Goal: Navigation & Orientation: Find specific page/section

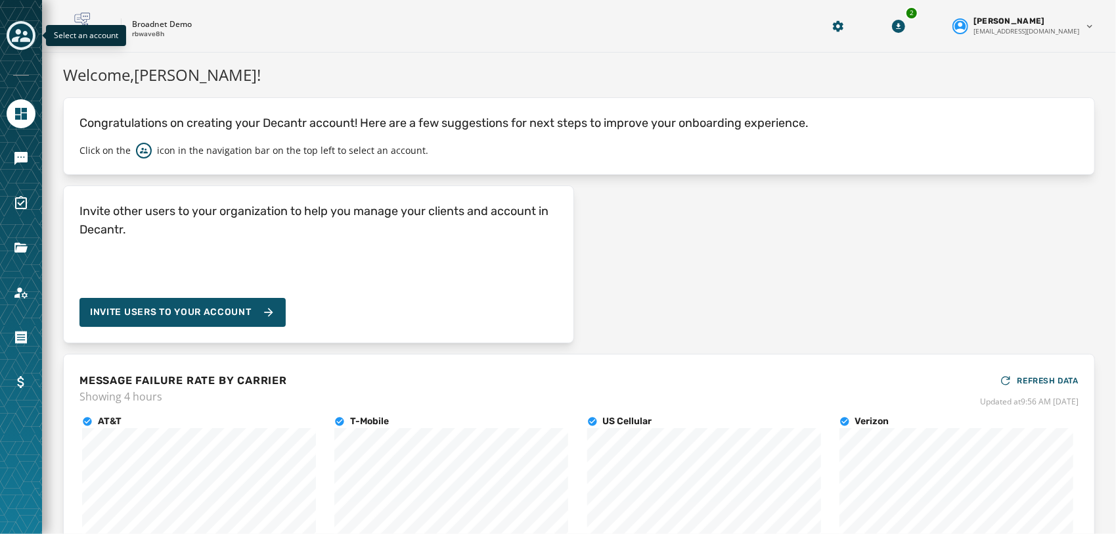
click at [23, 29] on icon "Toggle account select drawer" at bounding box center [21, 35] width 18 height 18
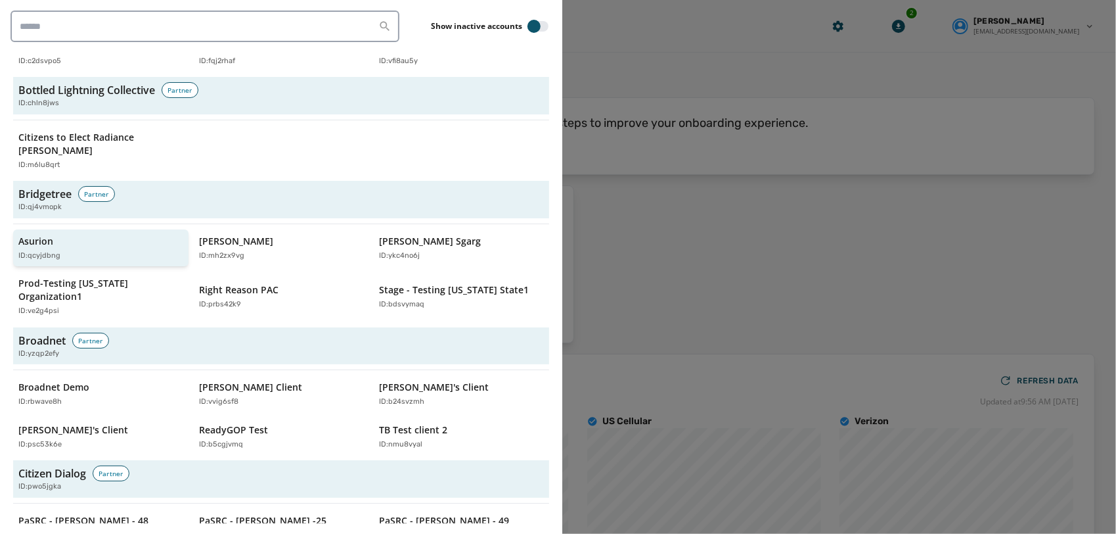
scroll to position [505, 0]
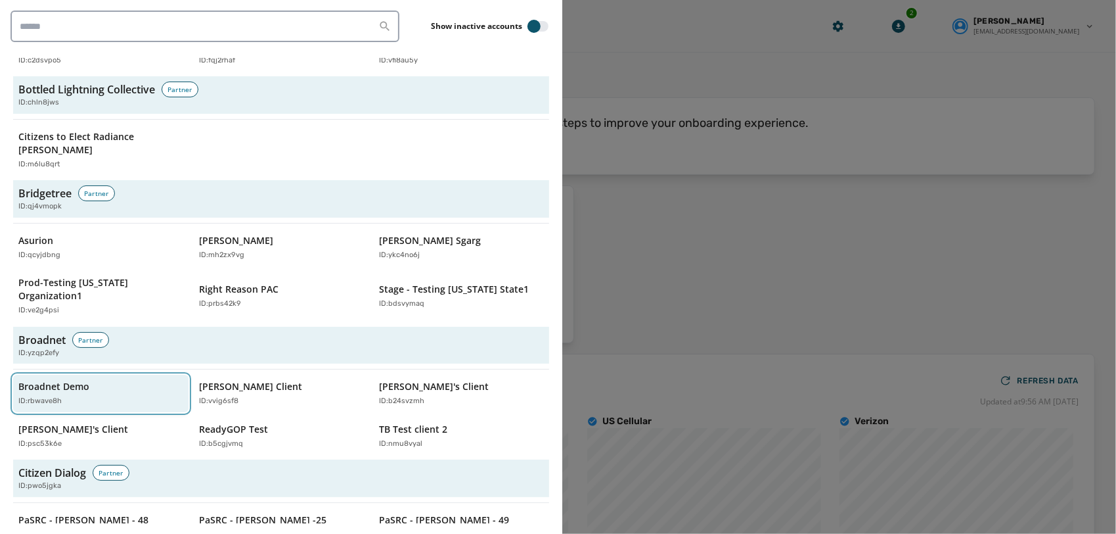
click at [86, 396] on div "ID: rbwave8h" at bounding box center [94, 401] width 152 height 11
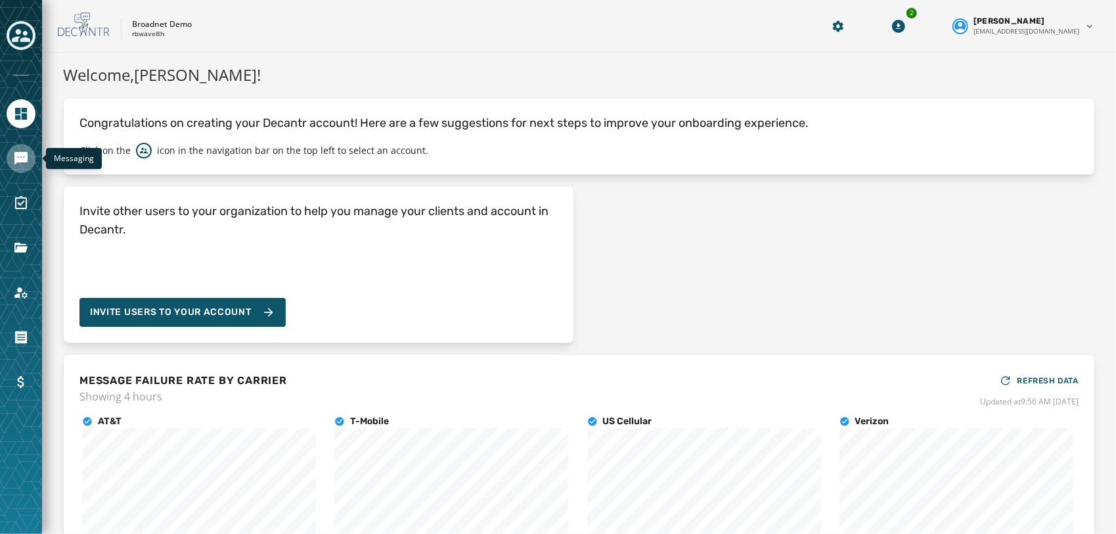
click at [14, 148] on link "Navigate to Messaging" at bounding box center [21, 158] width 29 height 29
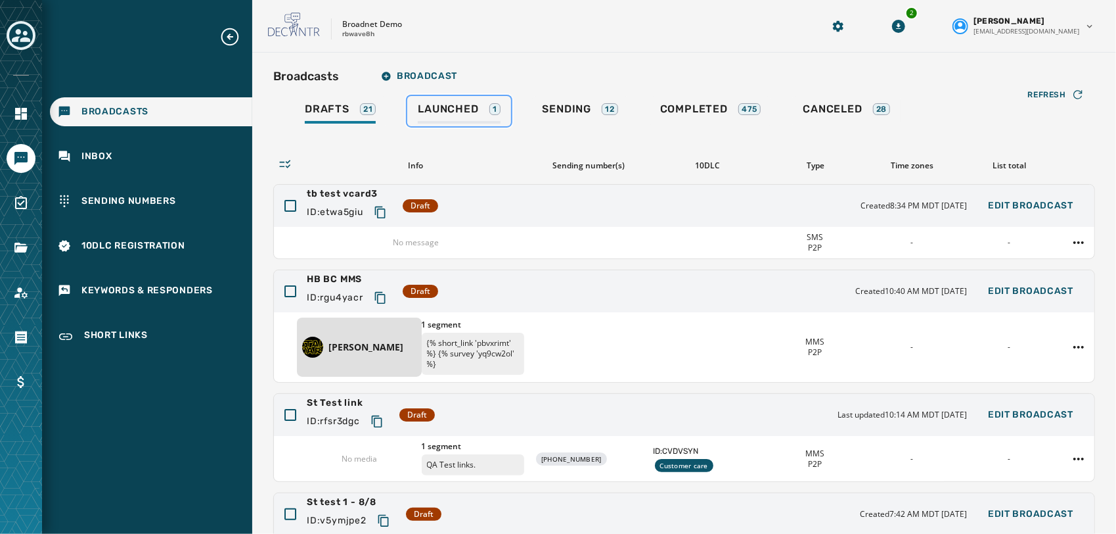
click at [460, 112] on span "Launched" at bounding box center [448, 108] width 60 height 13
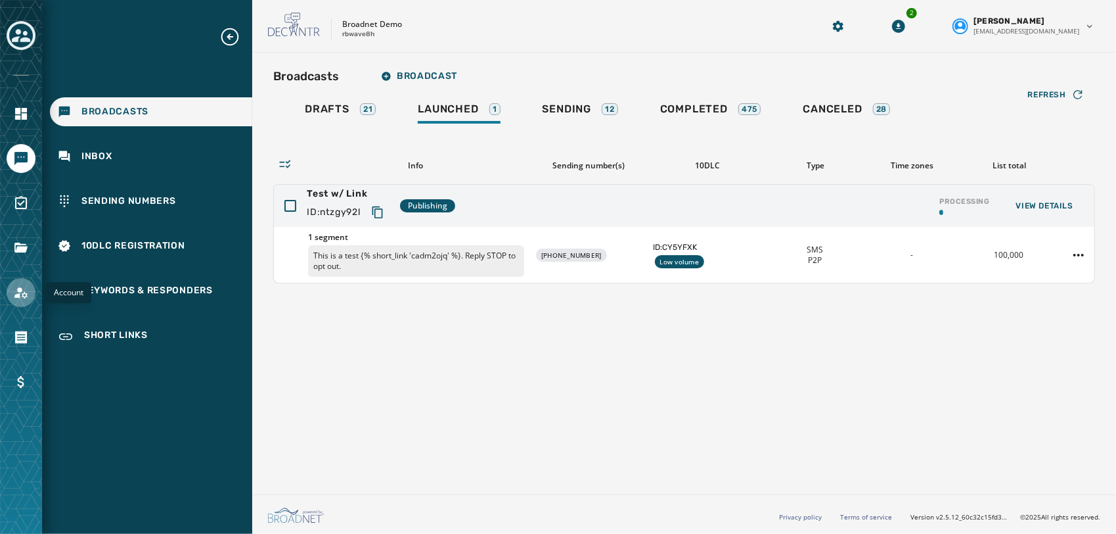
click at [22, 286] on icon "Navigate to Account" at bounding box center [21, 292] width 16 height 16
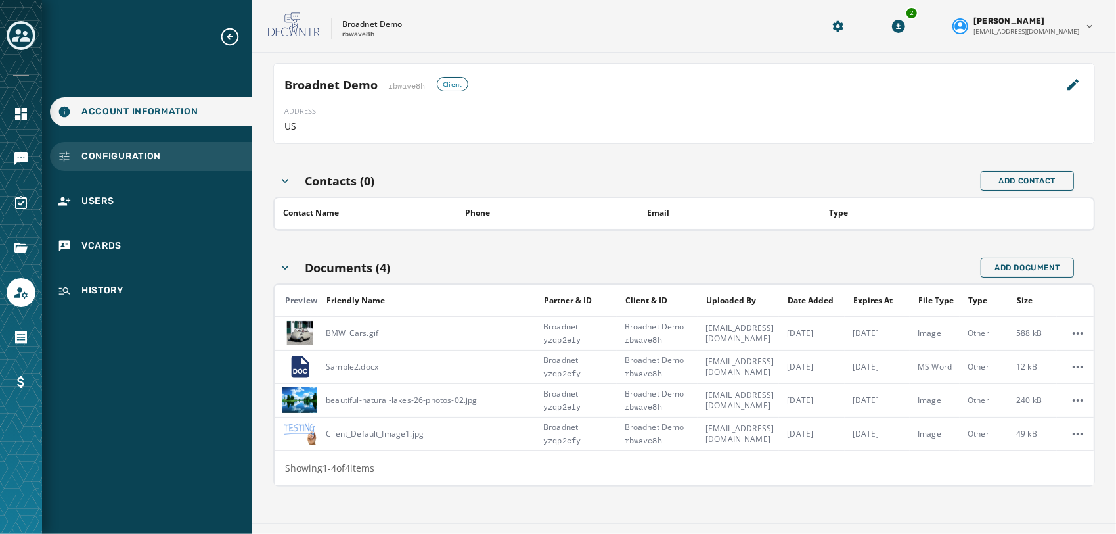
click at [192, 159] on div "Configuration" at bounding box center [151, 156] width 202 height 29
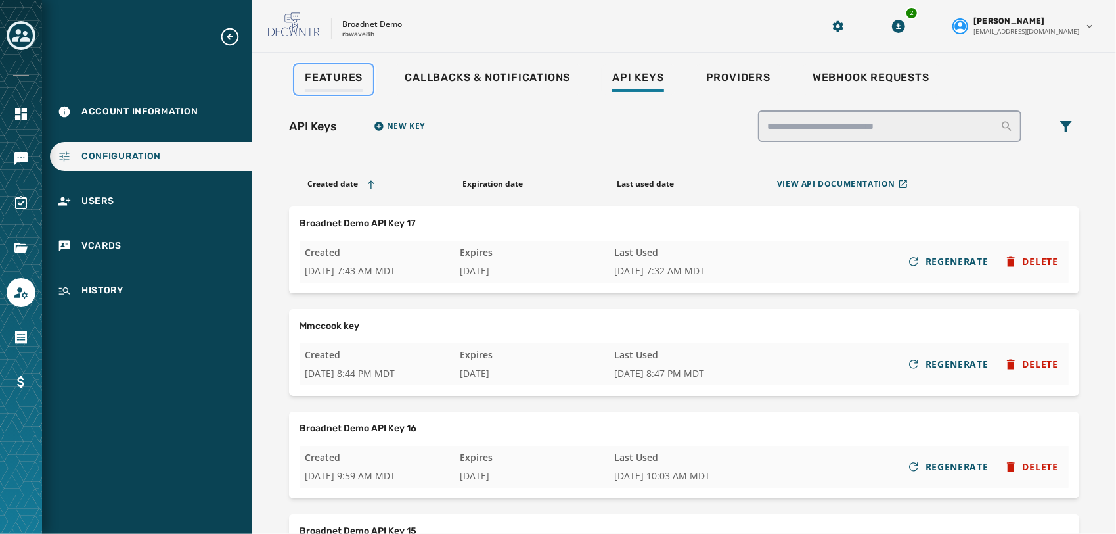
click at [354, 74] on span "Features" at bounding box center [334, 77] width 58 height 13
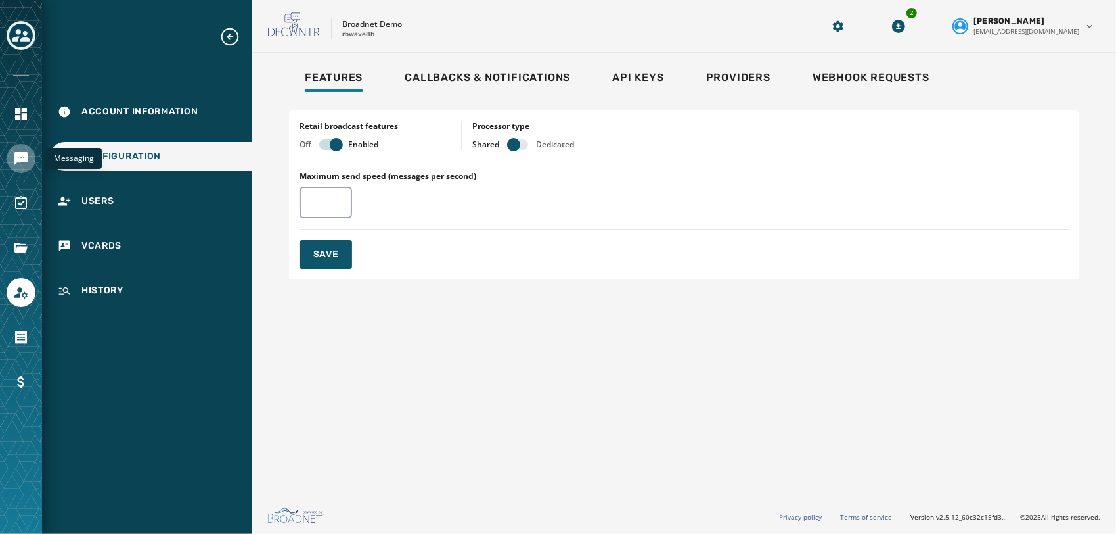
click at [26, 170] on link "Navigate to Messaging" at bounding box center [21, 158] width 29 height 29
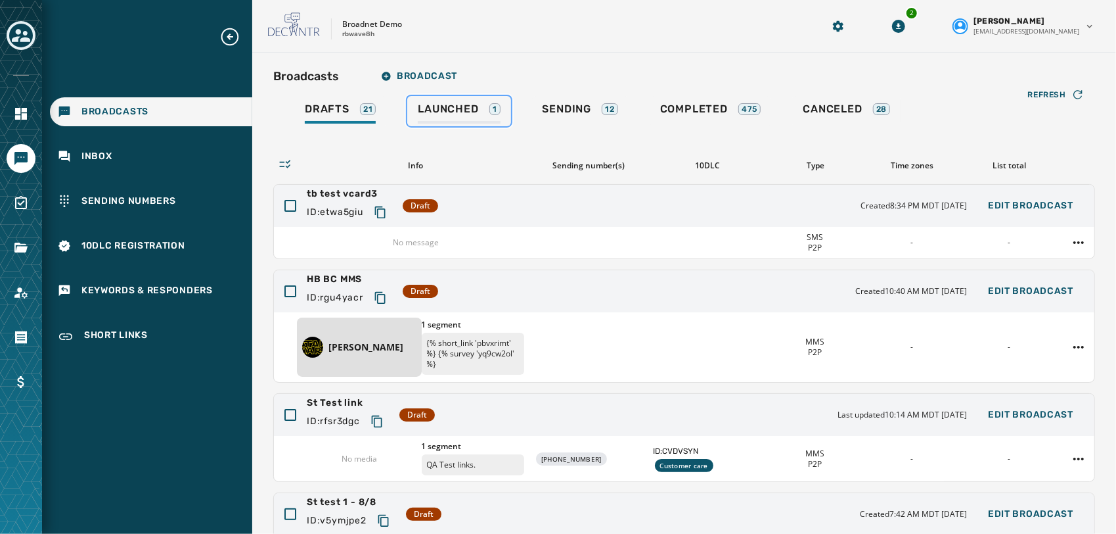
click at [463, 102] on span "Launched" at bounding box center [448, 108] width 60 height 13
